Goal: Download file/media

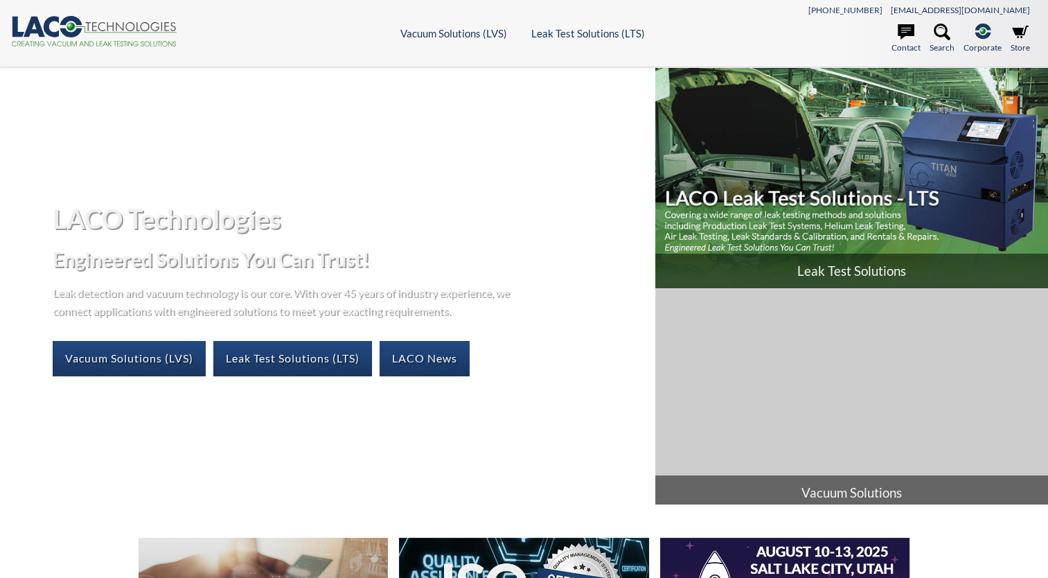
select select "Language Translate Widget"
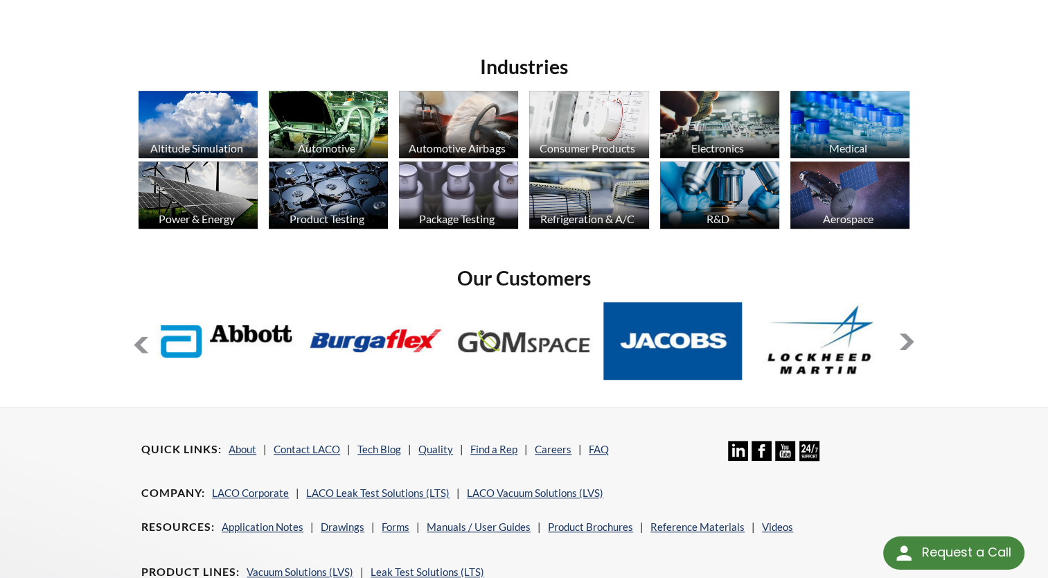
scroll to position [1087, 0]
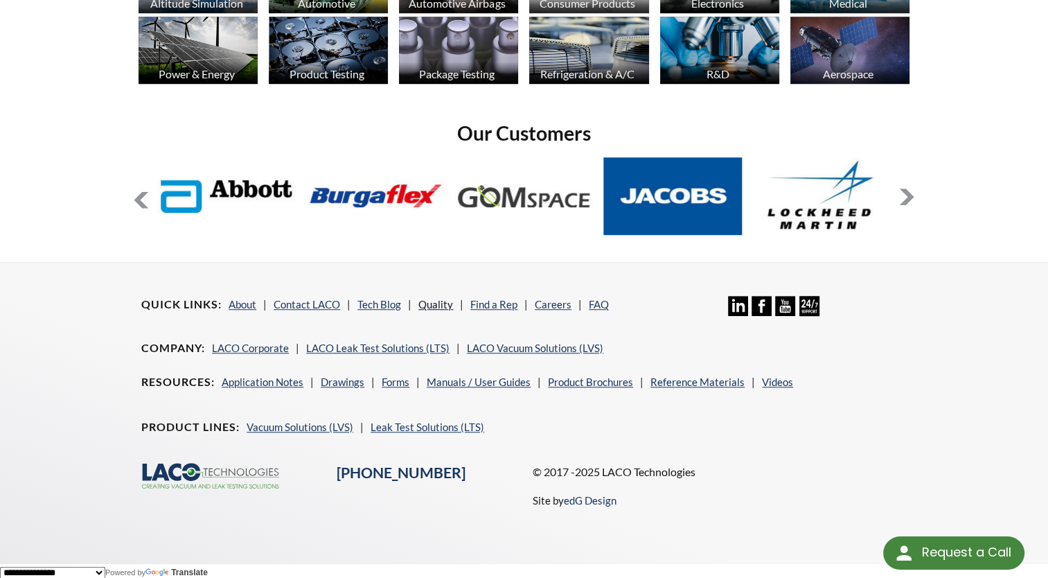
click at [425, 302] on link "Quality" at bounding box center [435, 304] width 35 height 12
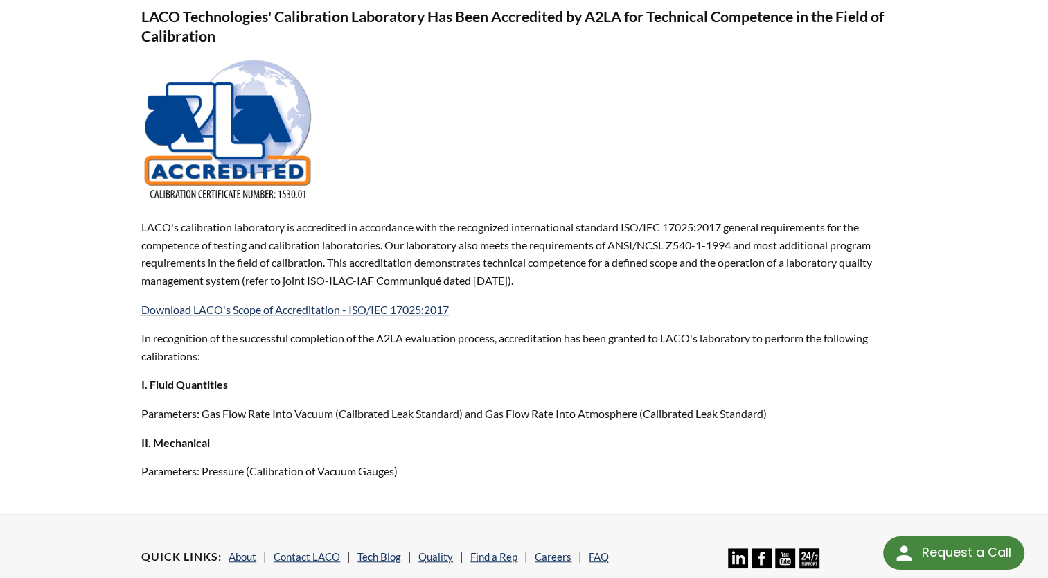
scroll to position [923, 0]
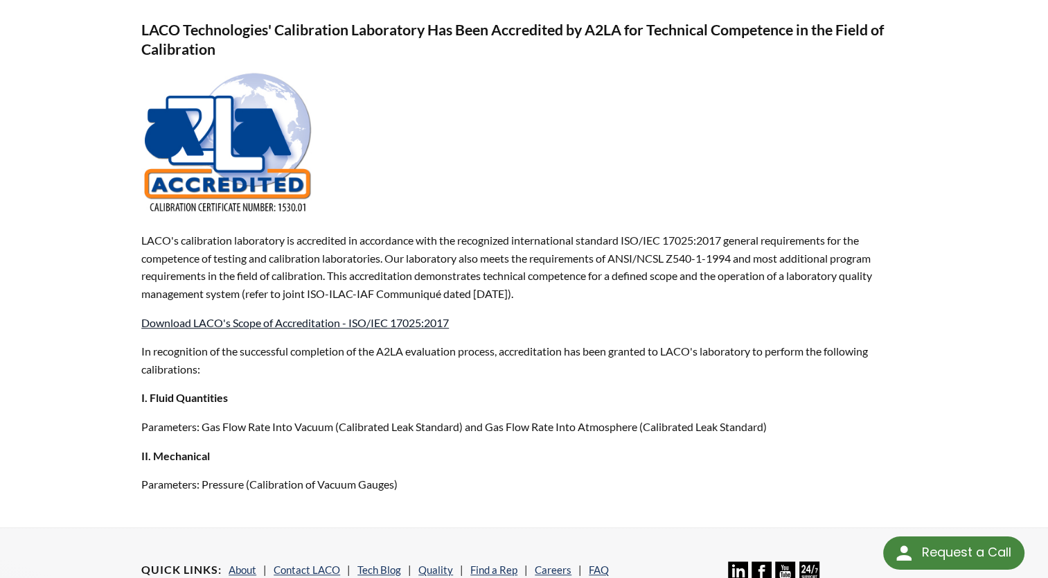
click at [346, 319] on link "Download LACO's Scope of Accreditation - ISO/IEC 17025:2017" at bounding box center [295, 322] width 308 height 13
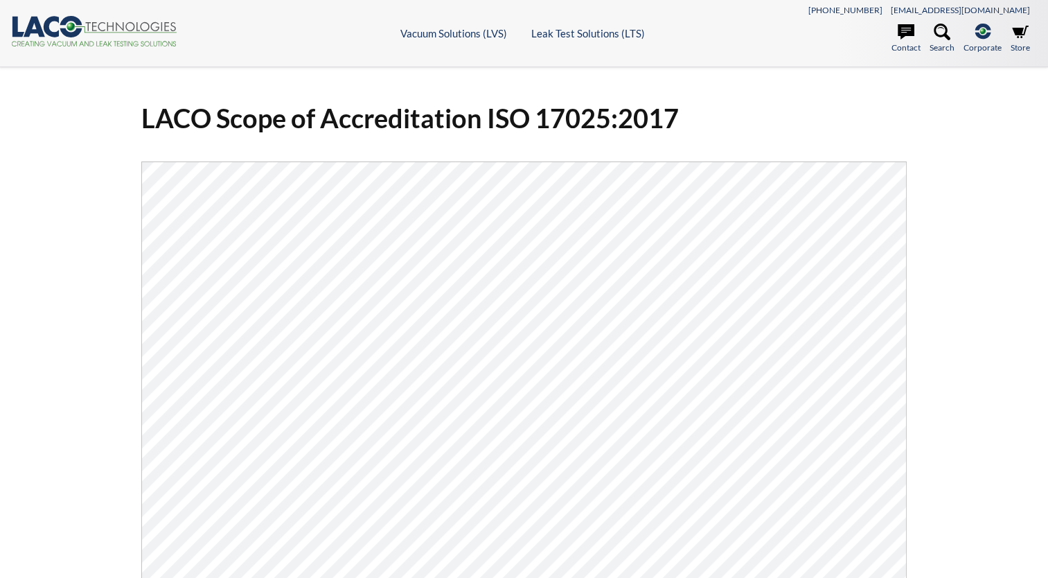
select select "Language Translate Widget"
